Goal: Navigation & Orientation: Find specific page/section

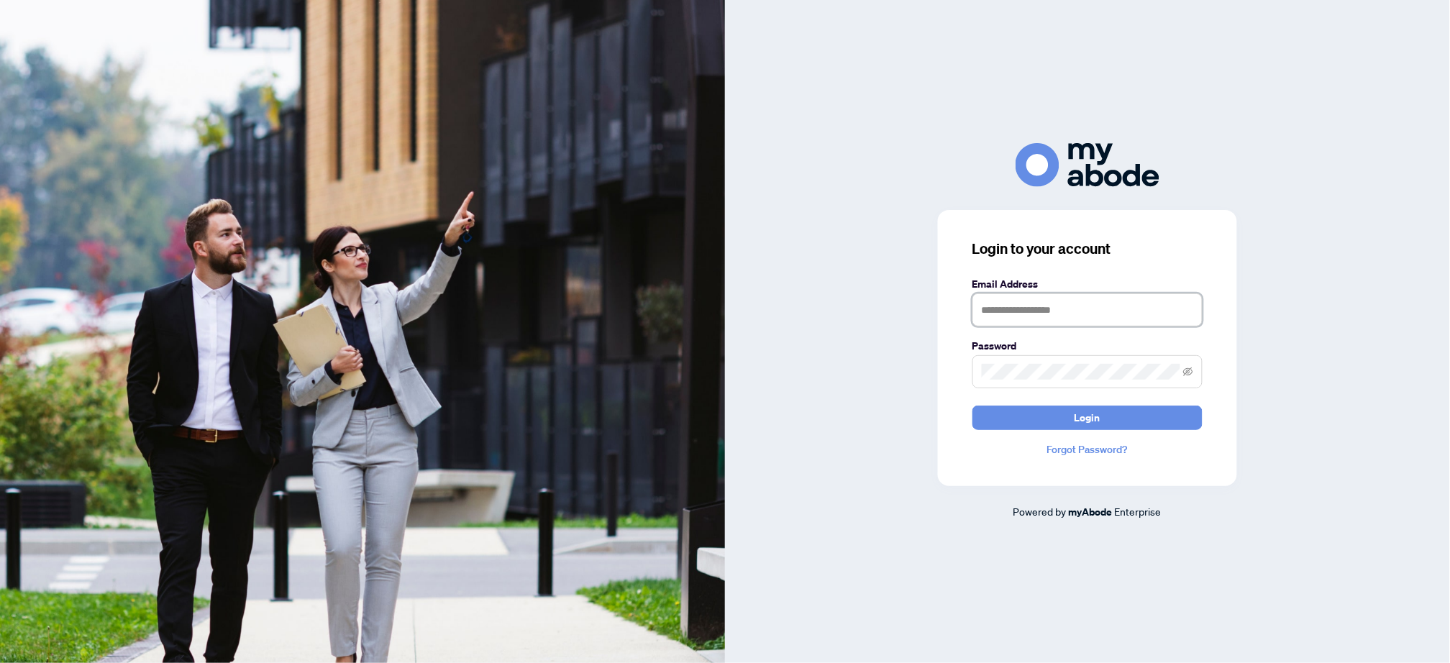
type input "**********"
click at [1100, 414] on span "Login" at bounding box center [1088, 417] width 26 height 23
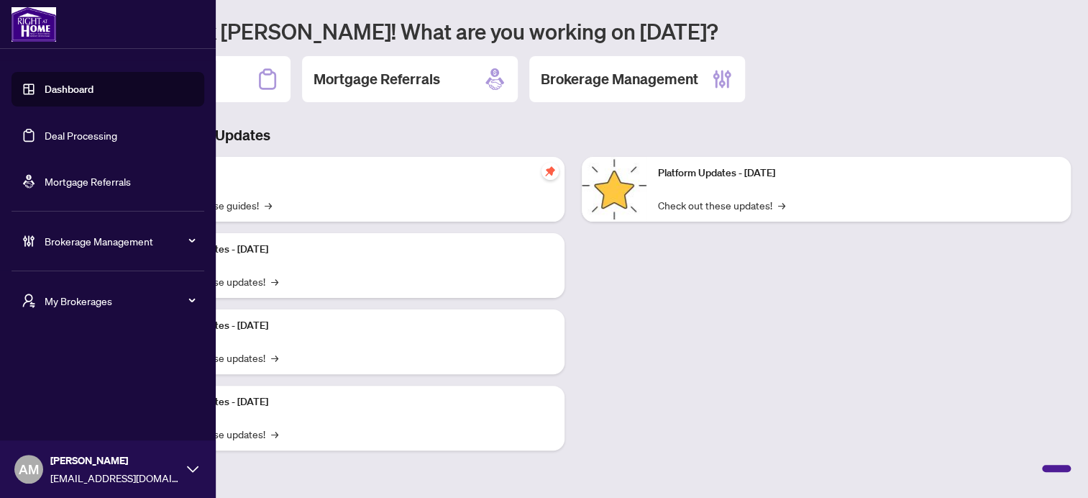
click at [104, 302] on span "My Brokerages" at bounding box center [120, 301] width 150 height 16
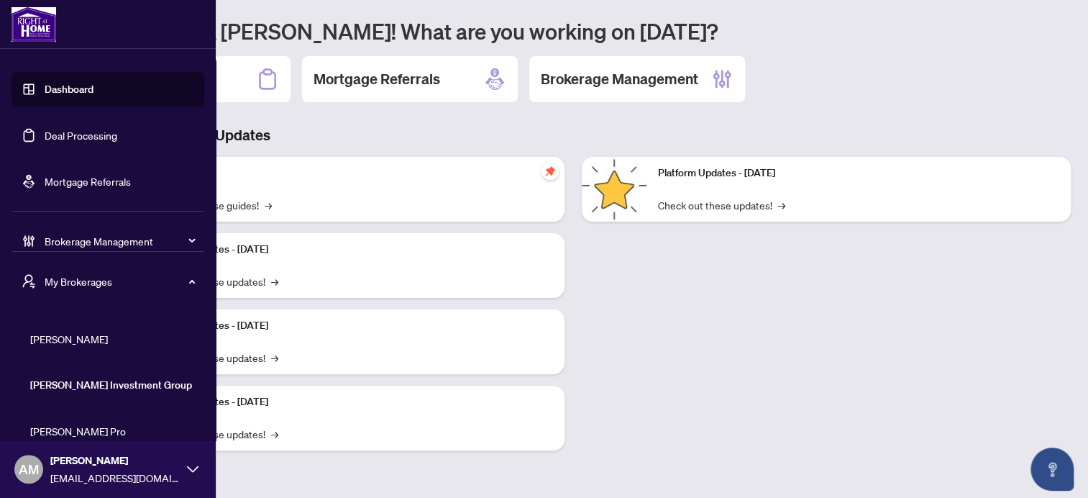
click at [53, 334] on span "RAHR" at bounding box center [112, 339] width 164 height 16
